Goal: Task Accomplishment & Management: Use online tool/utility

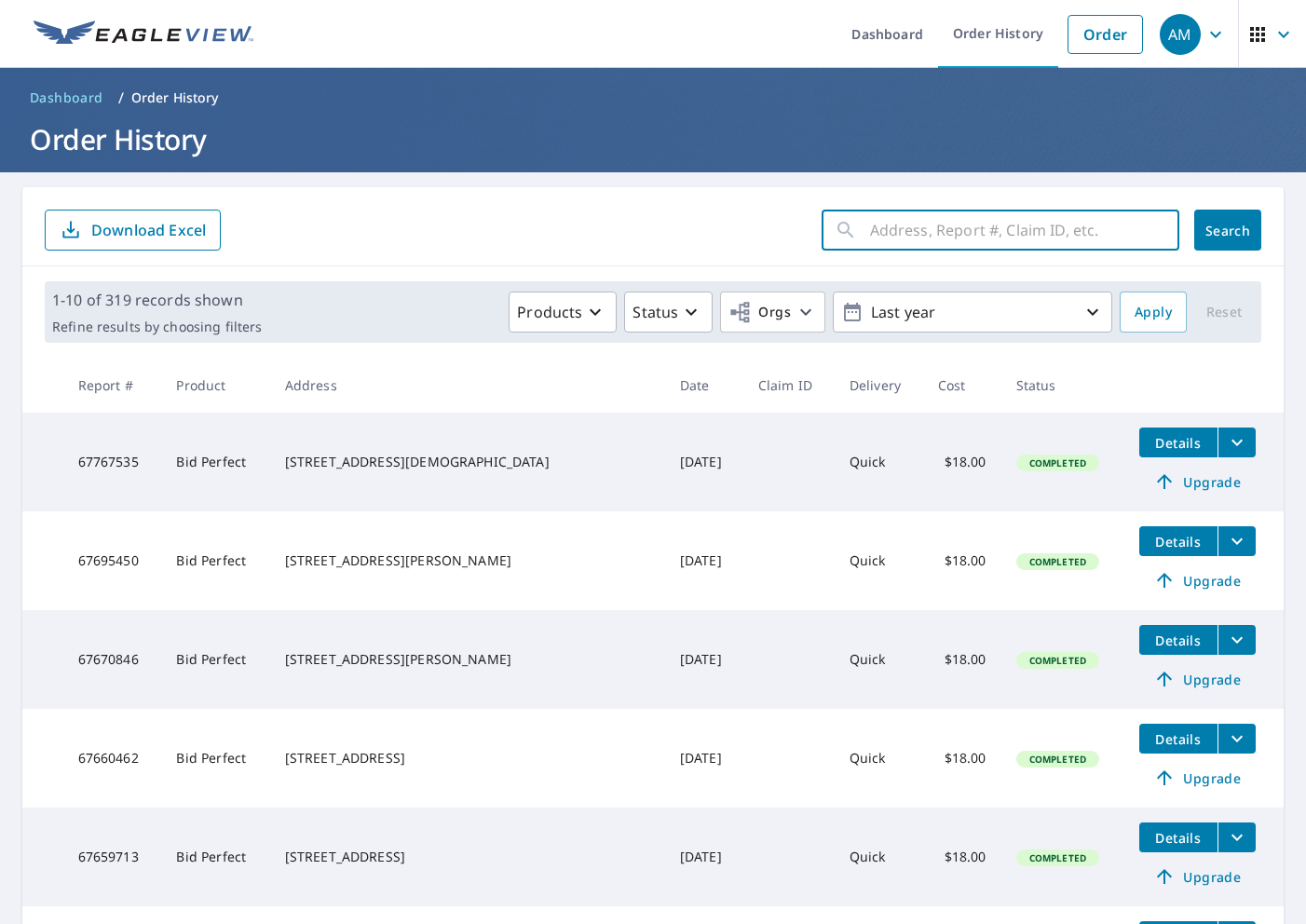
click at [886, 230] on input "text" at bounding box center [1024, 231] width 310 height 52
type input "3434"
click button "Search" at bounding box center [1229, 230] width 68 height 41
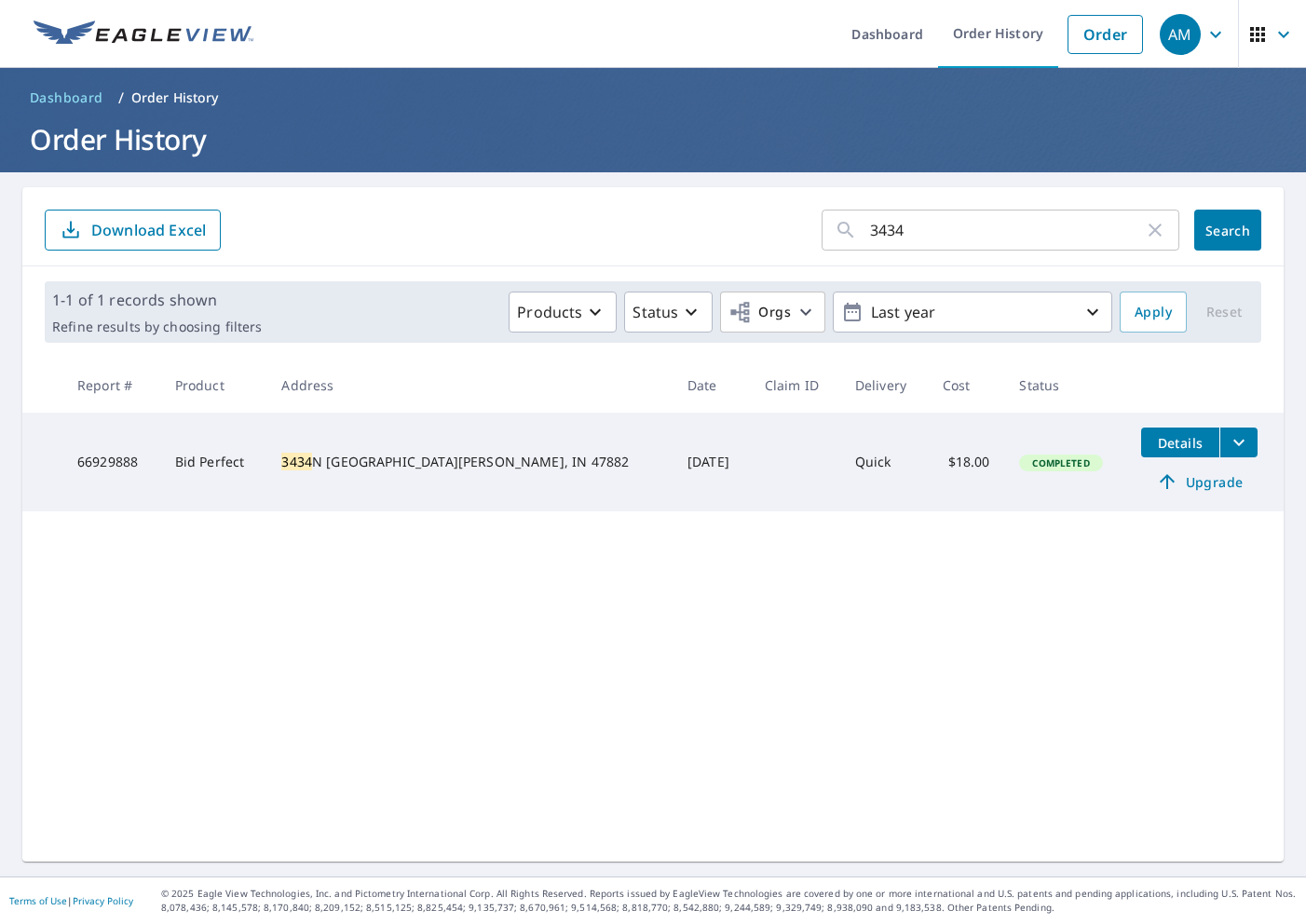
click at [1228, 453] on icon "filesDropdownBtn-66929888" at bounding box center [1238, 442] width 22 height 22
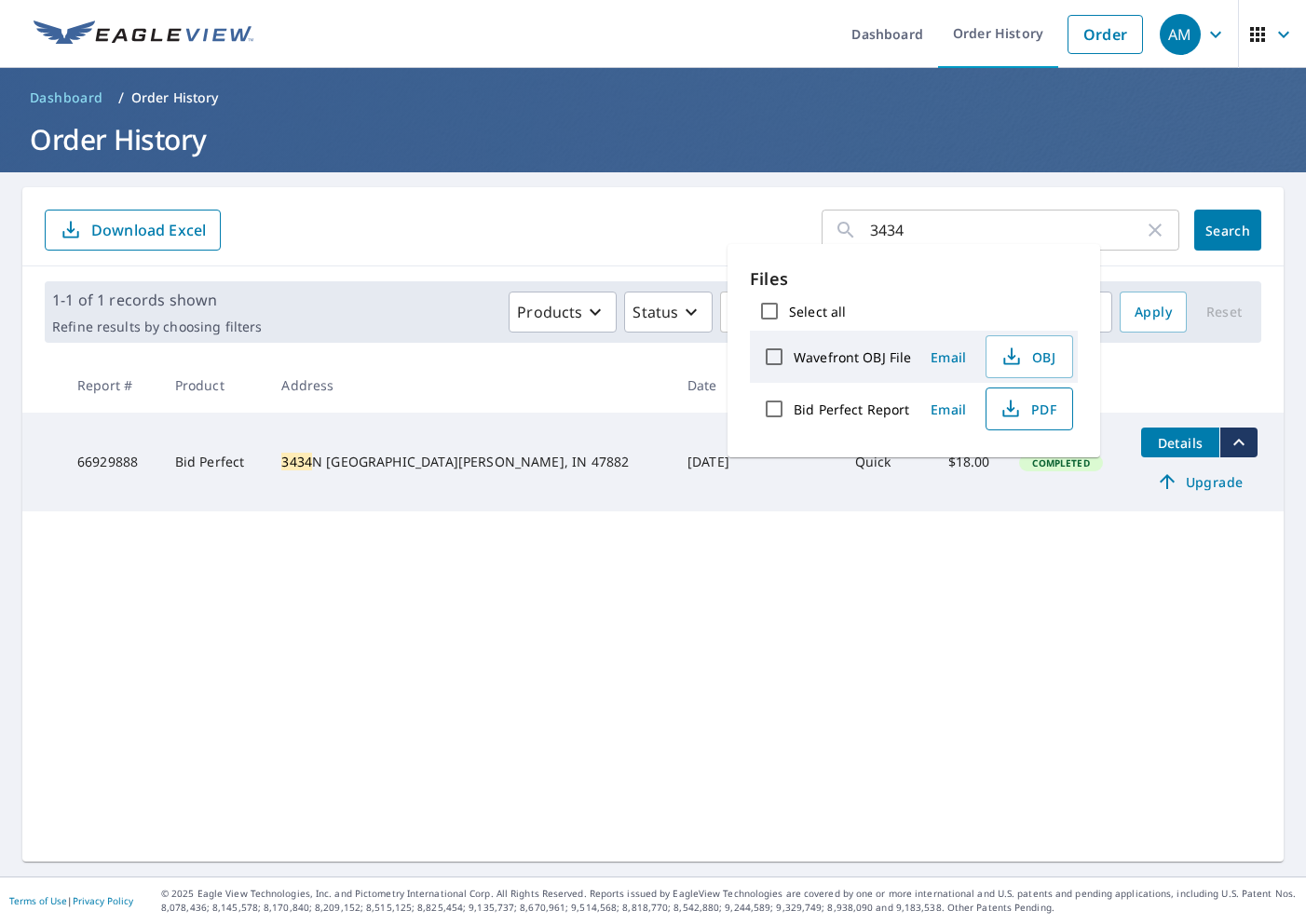
click at [1020, 403] on icon "button" at bounding box center [1011, 409] width 22 height 22
click at [909, 737] on div "3434 ​ Search Download Excel 1-1 of 1 records shown Refine results by choosing …" at bounding box center [653, 524] width 1262 height 674
